Goal: Information Seeking & Learning: Learn about a topic

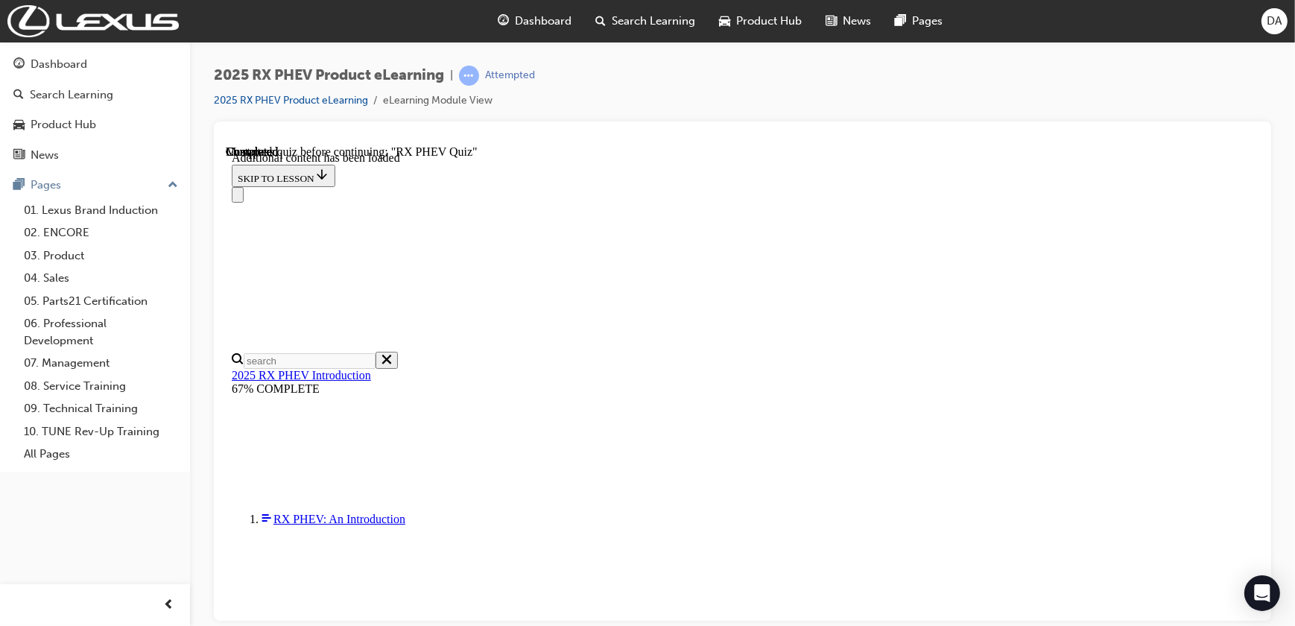
scroll to position [1067, 0]
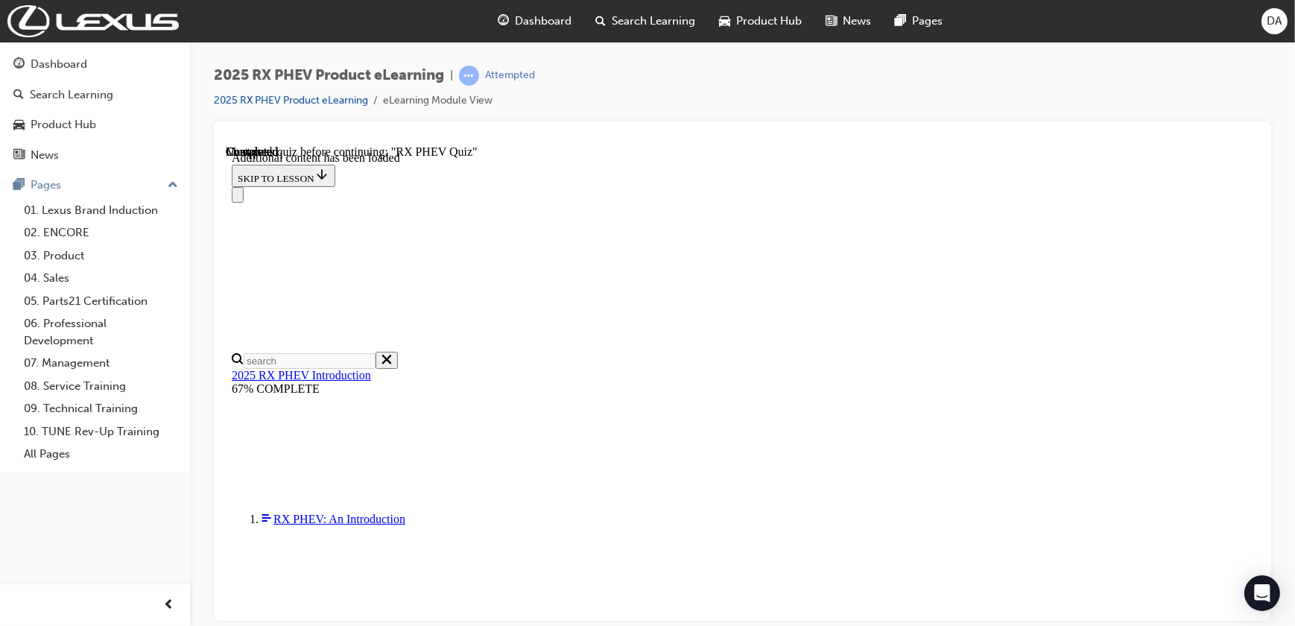
scroll to position [1486, 0]
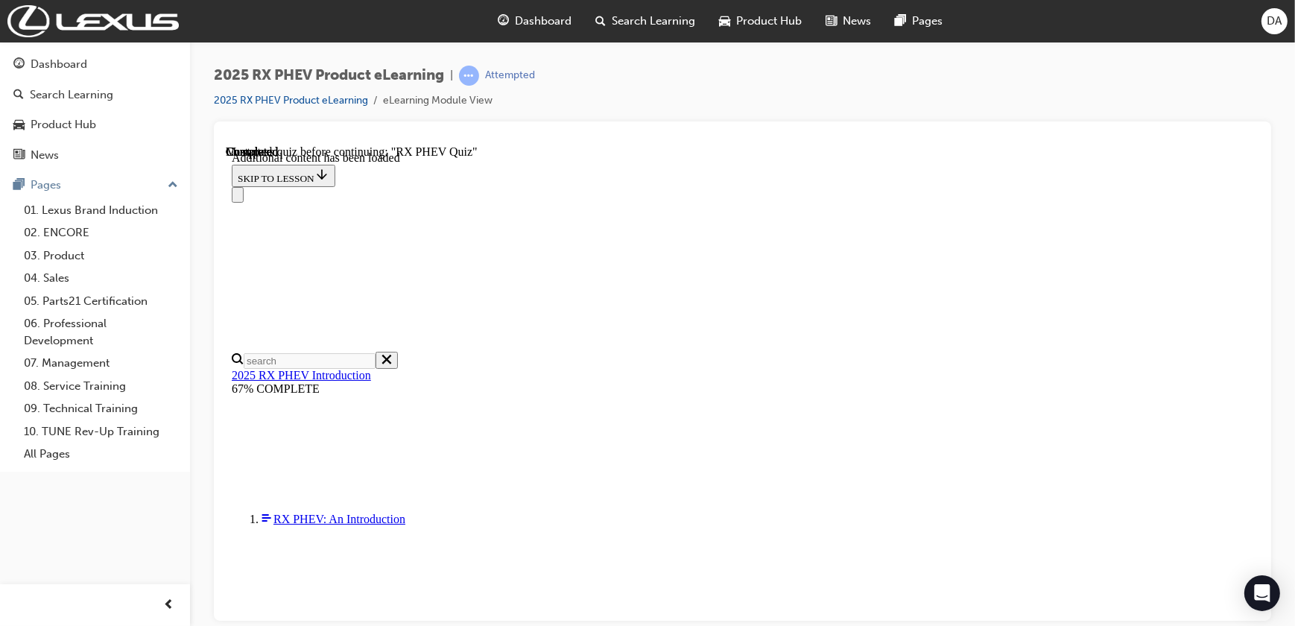
radio input "true"
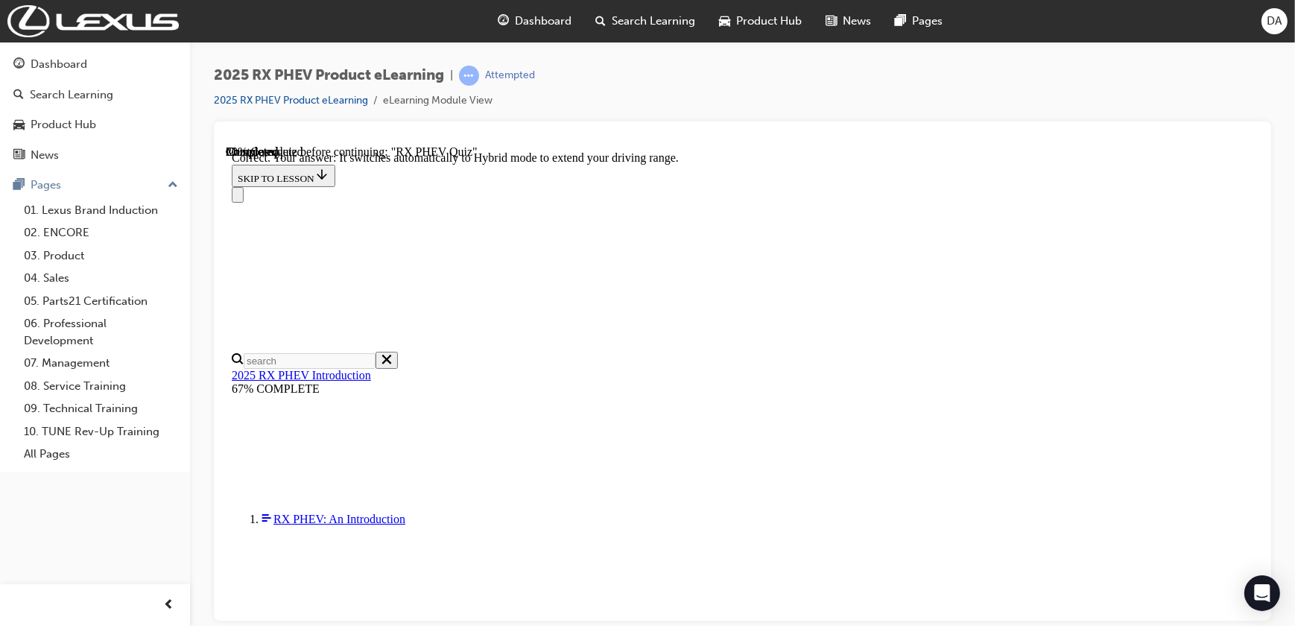
radio input "true"
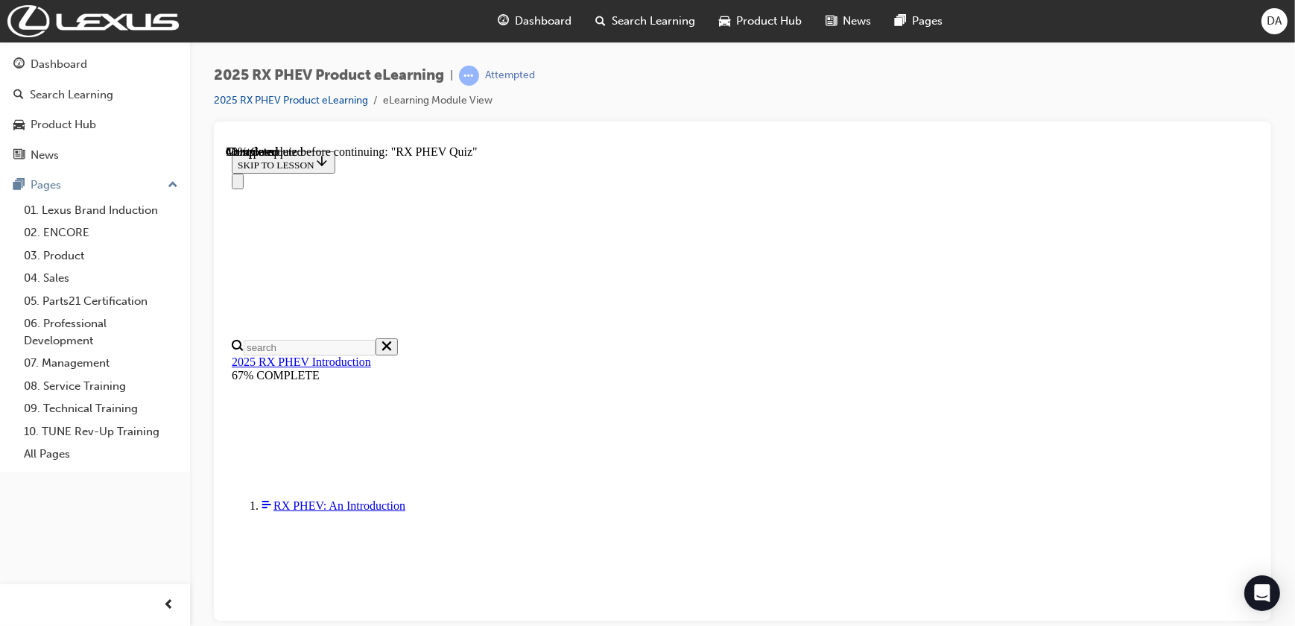
scroll to position [187, 0]
radio input "true"
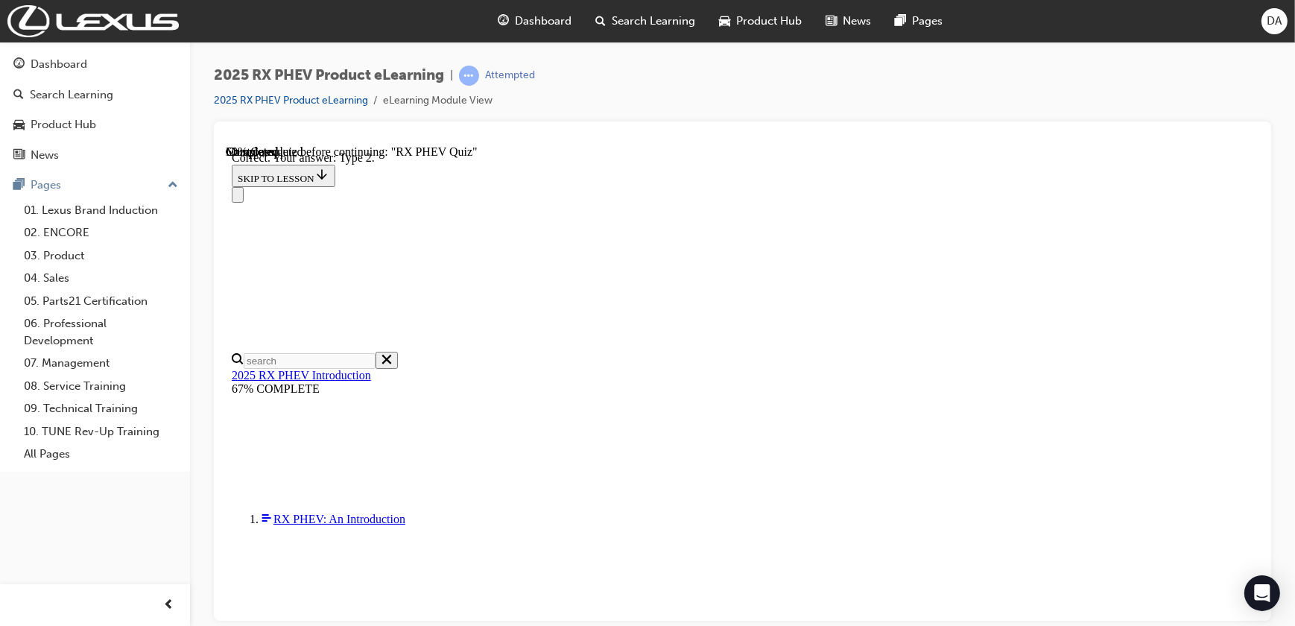
scroll to position [328, 0]
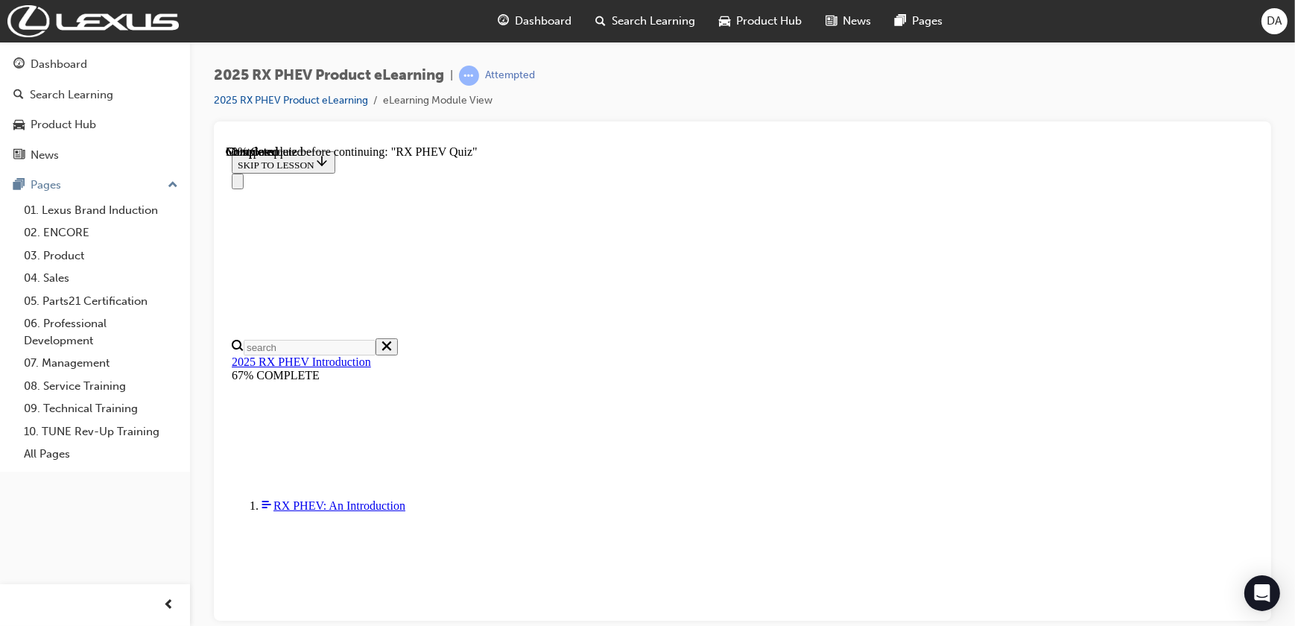
radio input "true"
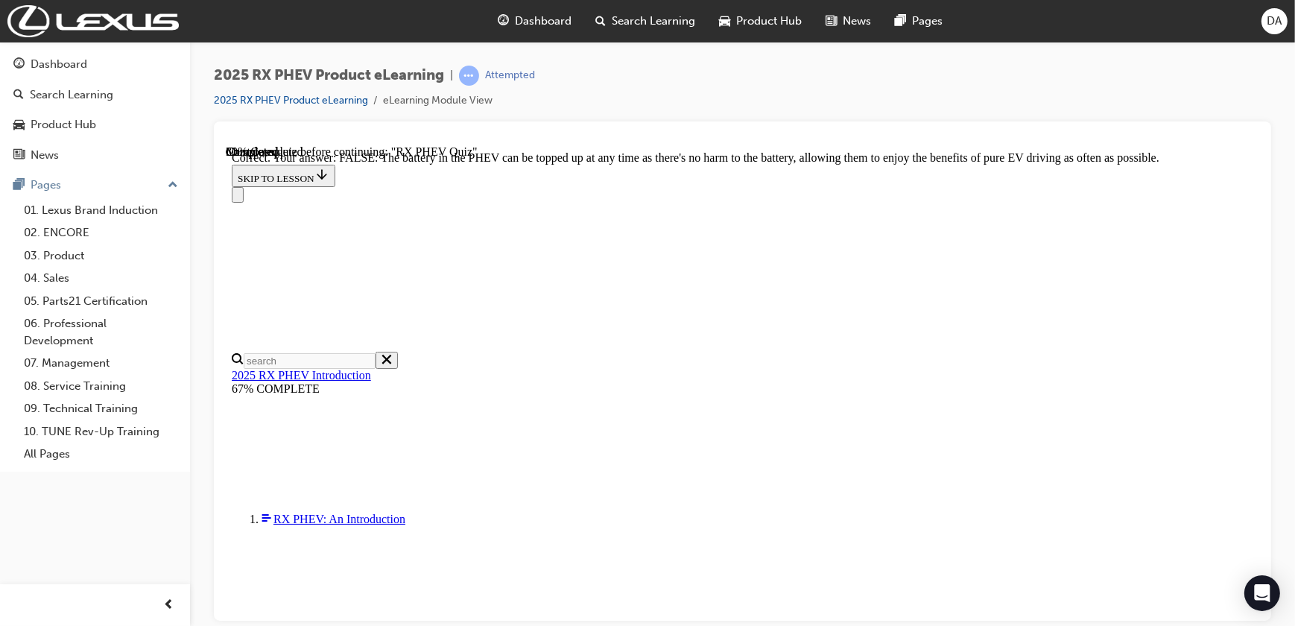
scroll to position [223, 0]
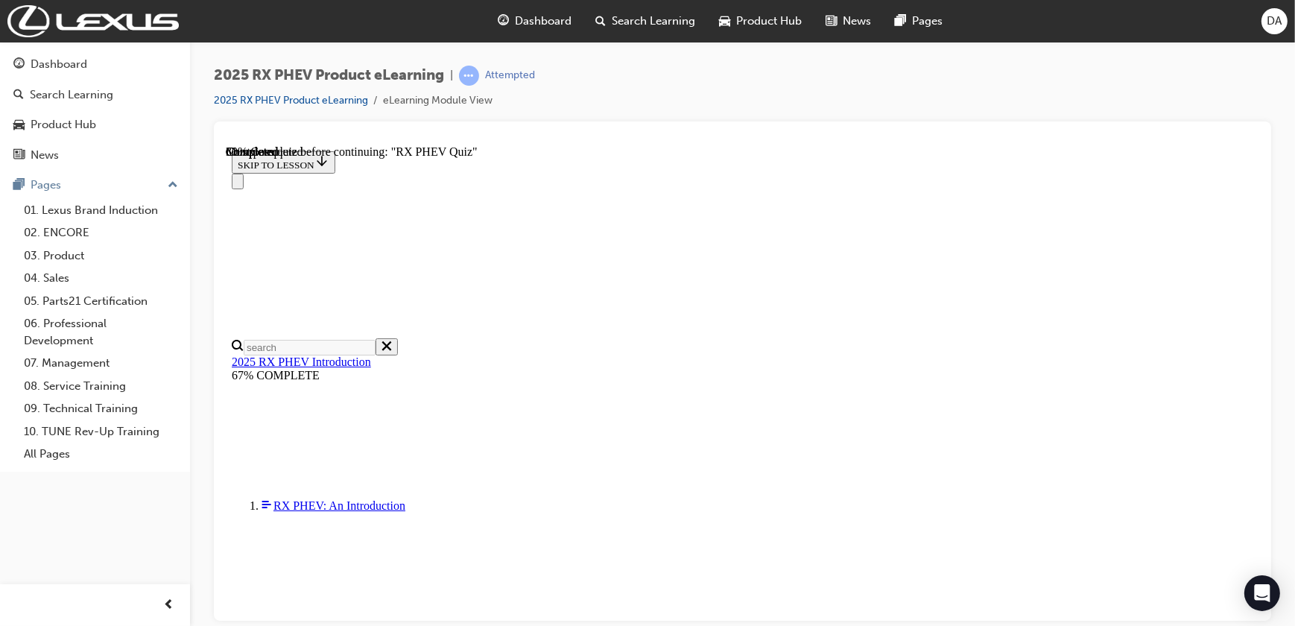
scroll to position [270, 0]
radio input "true"
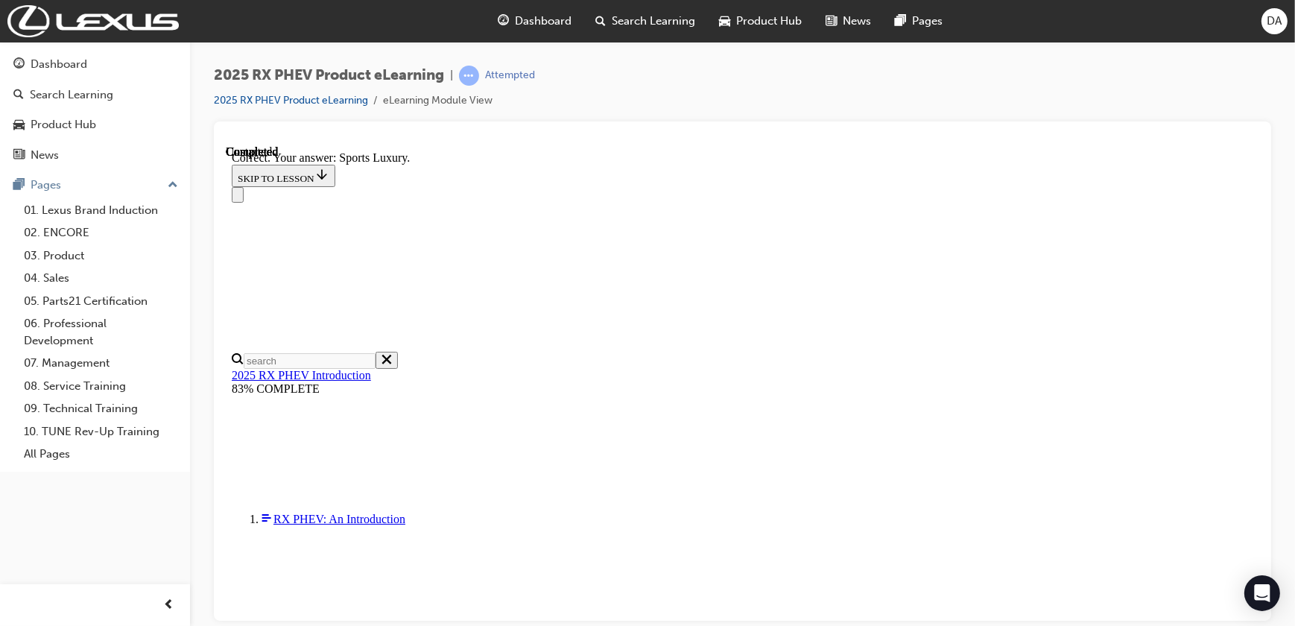
scroll to position [328, 0]
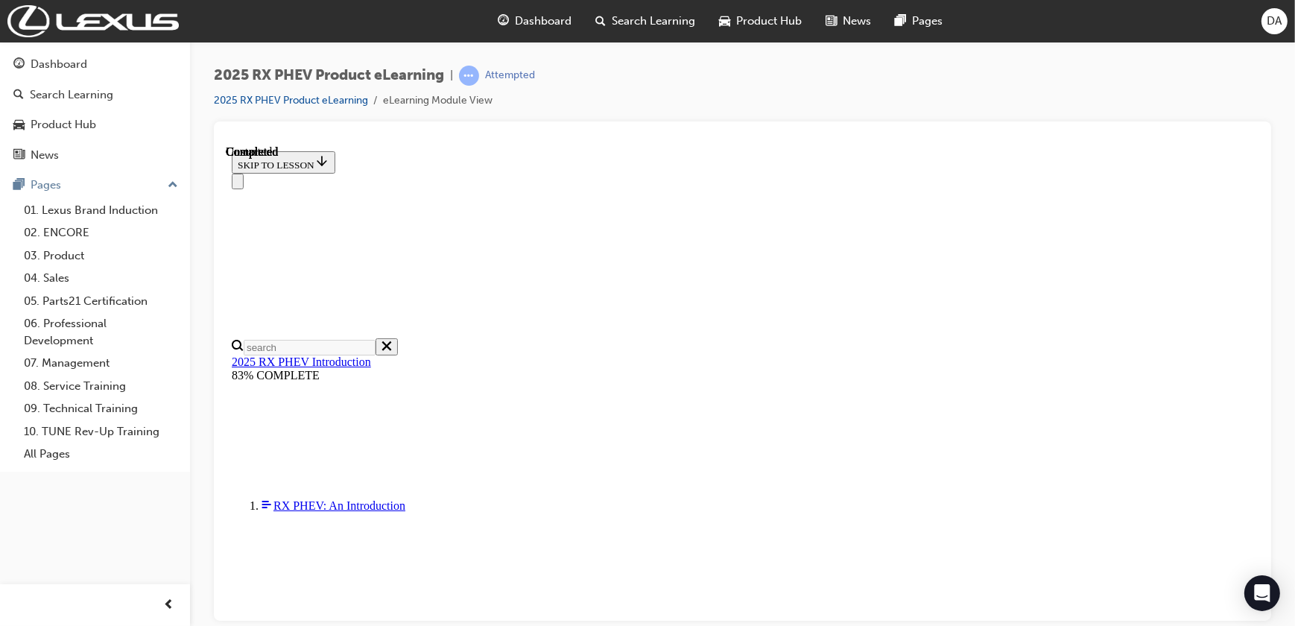
scroll to position [177, 0]
drag, startPoint x: 407, startPoint y: 526, endPoint x: 479, endPoint y: 509, distance: 73.4
